Goal: Transaction & Acquisition: Book appointment/travel/reservation

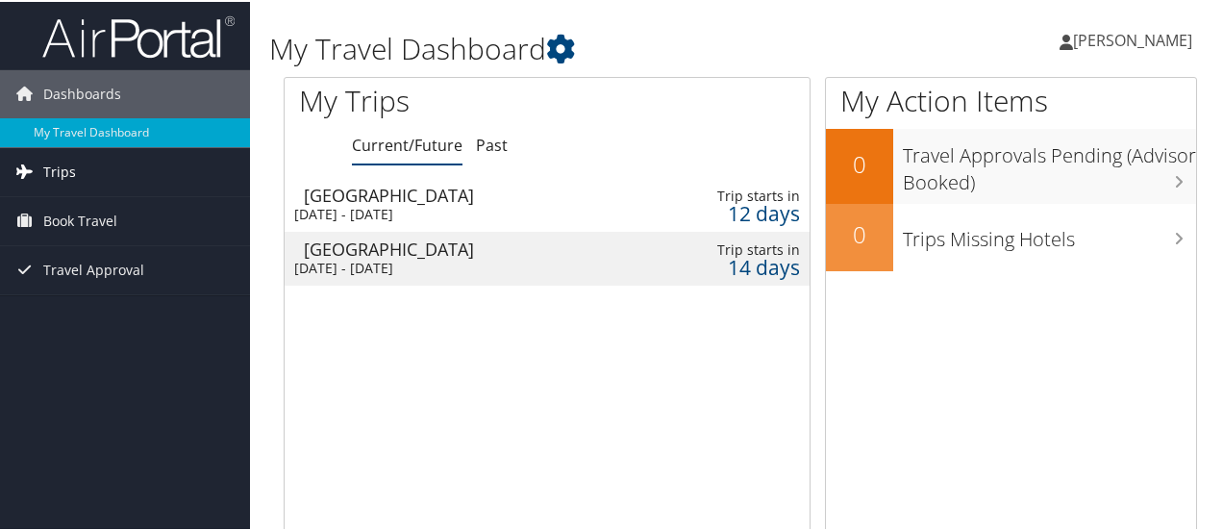
click at [69, 168] on span "Trips" at bounding box center [59, 170] width 33 height 48
click at [109, 301] on span "Book Travel" at bounding box center [80, 306] width 74 height 48
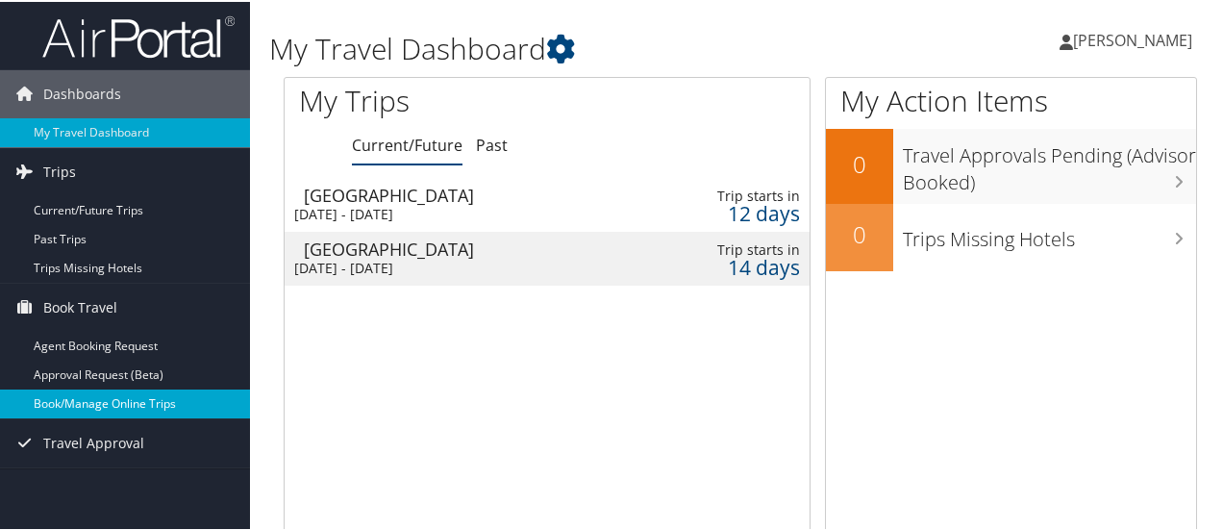
click at [76, 395] on link "Book/Manage Online Trips" at bounding box center [125, 401] width 250 height 29
